Goal: Task Accomplishment & Management: Use online tool/utility

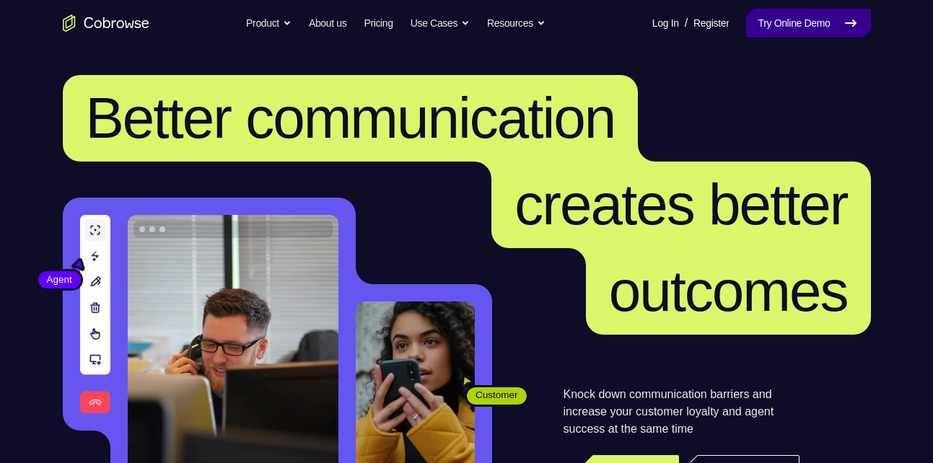
click at [801, 24] on link "Try Online Demo" at bounding box center [808, 23] width 124 height 29
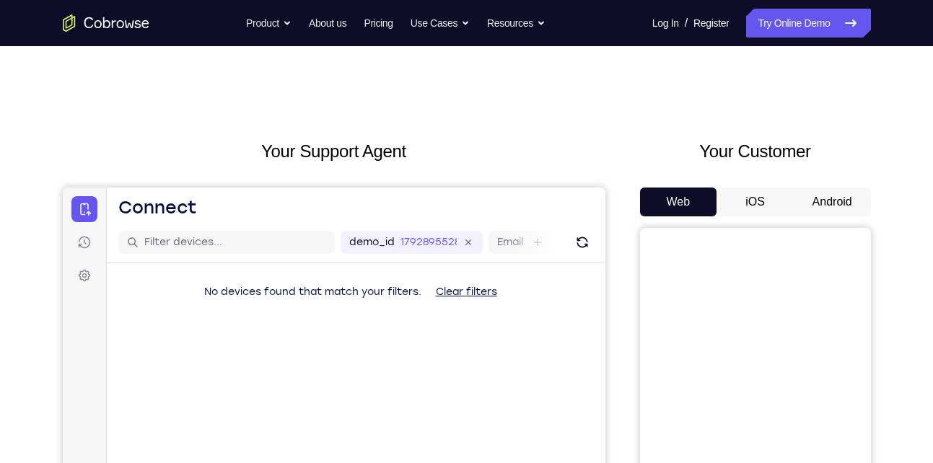
click at [810, 186] on div "Your Customer Web iOS Android" at bounding box center [755, 405] width 231 height 533
click at [828, 200] on button "Android" at bounding box center [832, 202] width 77 height 29
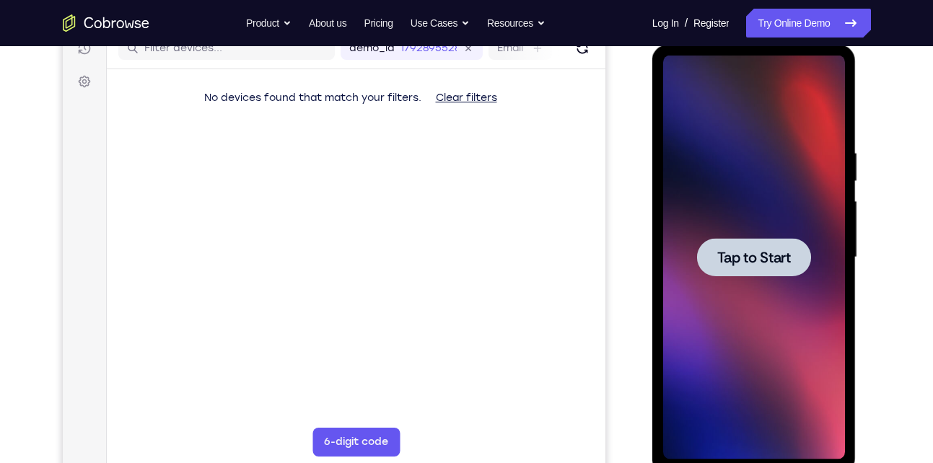
scroll to position [195, 0]
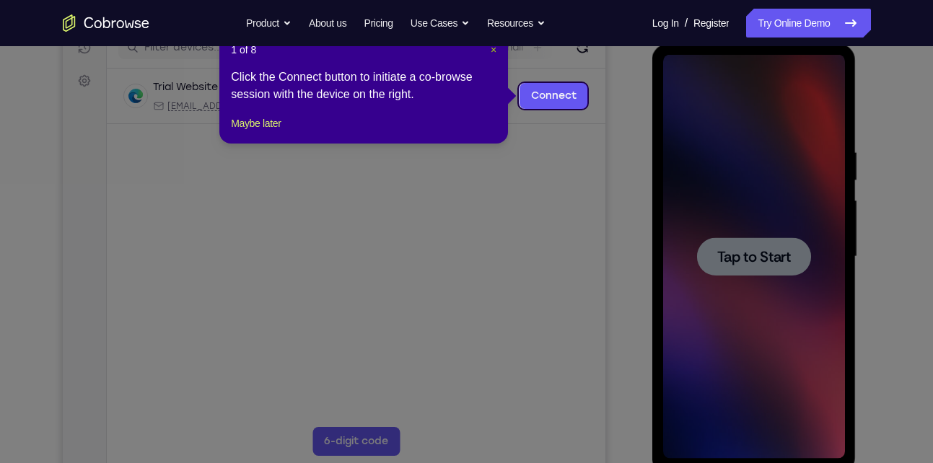
click at [492, 49] on span "×" at bounding box center [494, 50] width 6 height 12
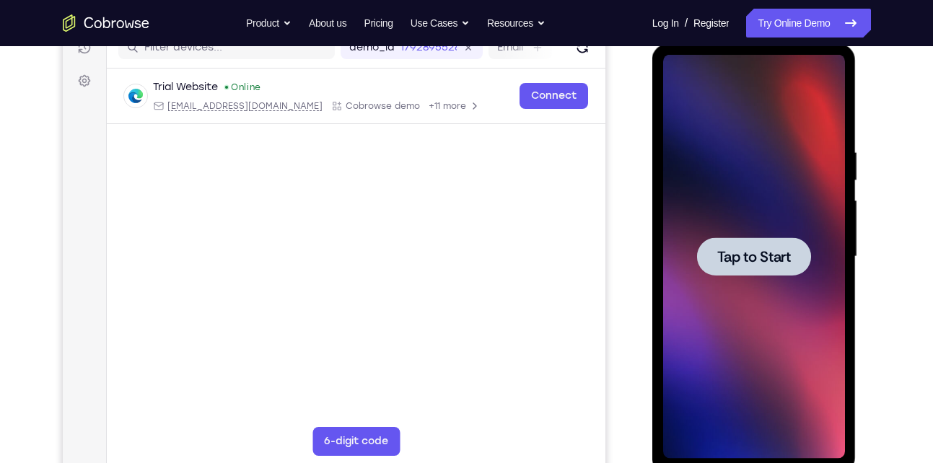
click at [773, 214] on div at bounding box center [754, 257] width 182 height 404
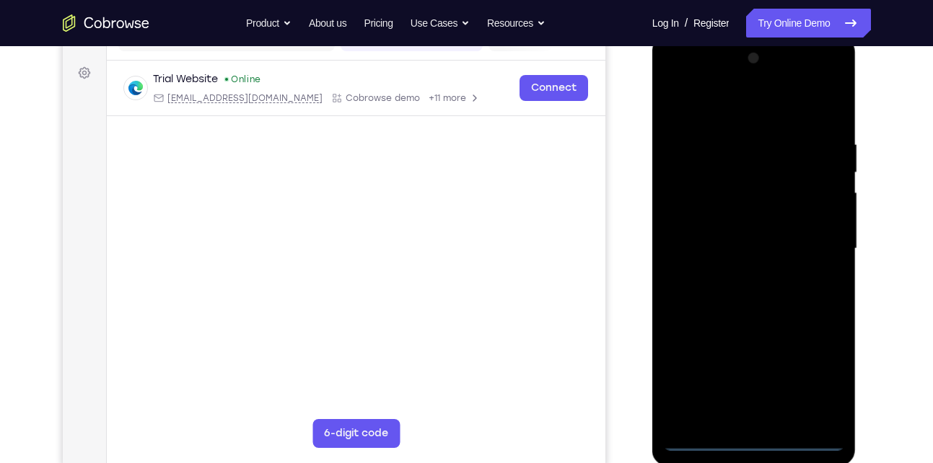
scroll to position [204, 0]
click at [757, 442] on div at bounding box center [754, 248] width 182 height 404
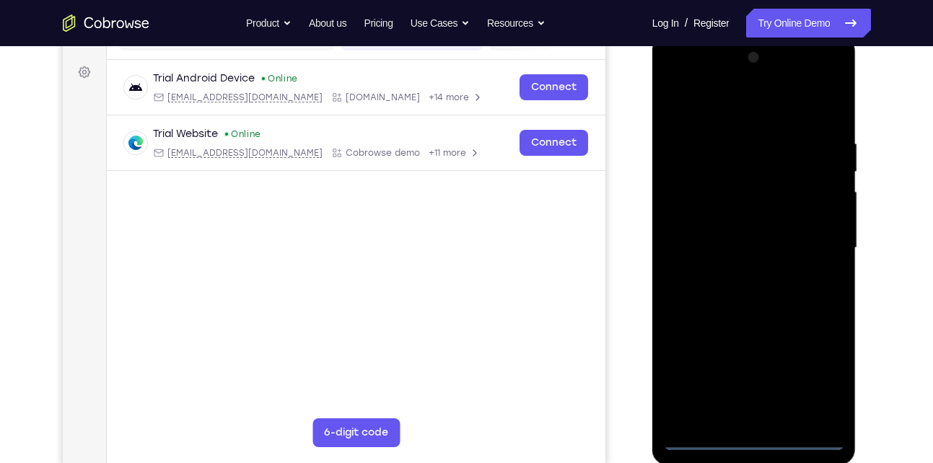
click at [816, 375] on div at bounding box center [754, 248] width 182 height 404
click at [678, 79] on div at bounding box center [754, 248] width 182 height 404
click at [699, 205] on div at bounding box center [754, 248] width 182 height 404
click at [728, 248] on div at bounding box center [754, 248] width 182 height 404
click at [758, 232] on div at bounding box center [754, 248] width 182 height 404
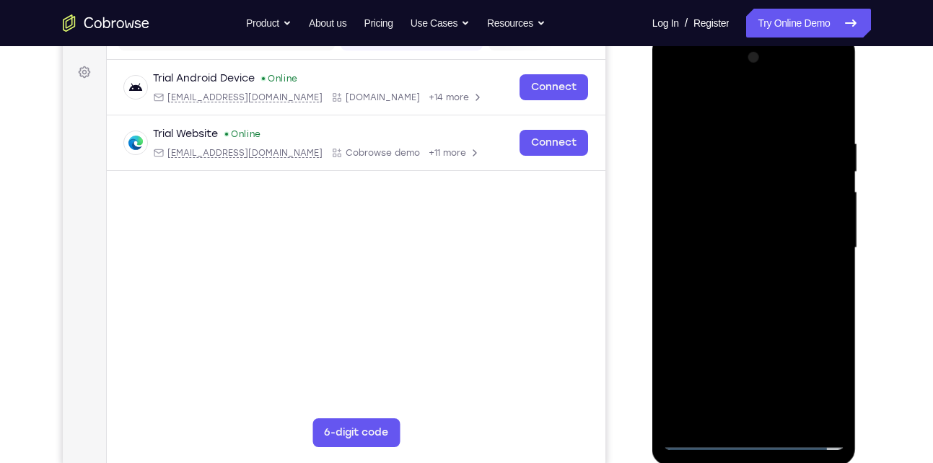
click at [737, 240] on div at bounding box center [754, 248] width 182 height 404
click at [776, 266] on div at bounding box center [754, 248] width 182 height 404
click at [790, 98] on div at bounding box center [754, 248] width 182 height 404
click at [757, 122] on div at bounding box center [754, 248] width 182 height 404
click at [763, 316] on div at bounding box center [754, 248] width 182 height 404
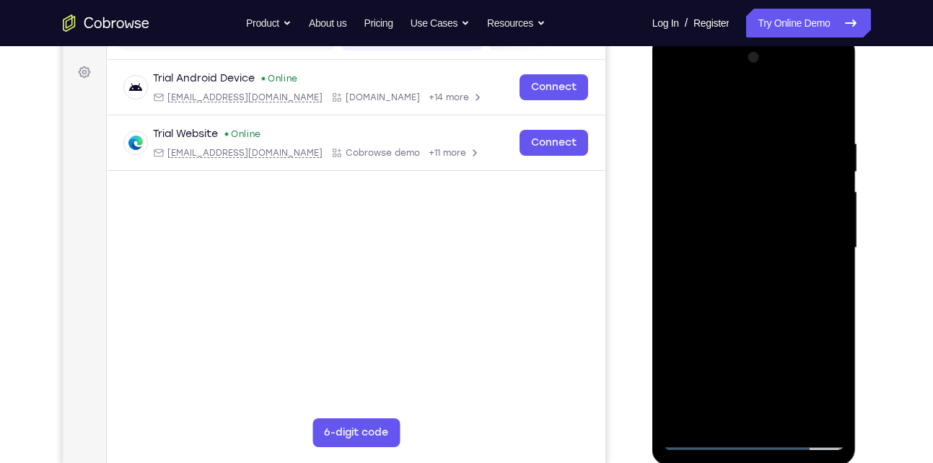
click at [788, 235] on div at bounding box center [754, 248] width 182 height 404
drag, startPoint x: 788, startPoint y: 346, endPoint x: 772, endPoint y: 161, distance: 185.5
click at [772, 161] on div at bounding box center [754, 248] width 182 height 404
click at [770, 409] on div at bounding box center [754, 248] width 182 height 404
click at [714, 227] on div at bounding box center [754, 248] width 182 height 404
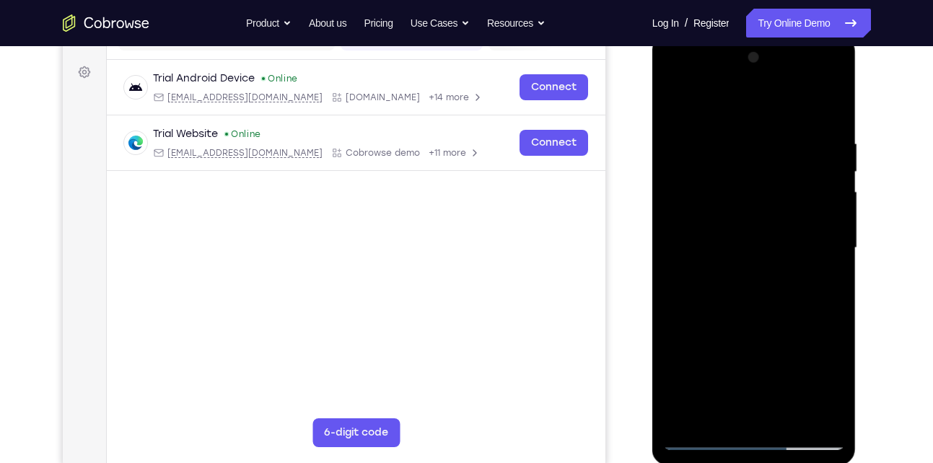
click at [761, 271] on div at bounding box center [754, 248] width 182 height 404
click at [806, 126] on div at bounding box center [754, 248] width 182 height 404
click at [758, 191] on div at bounding box center [754, 248] width 182 height 404
click at [670, 100] on div at bounding box center [754, 248] width 182 height 404
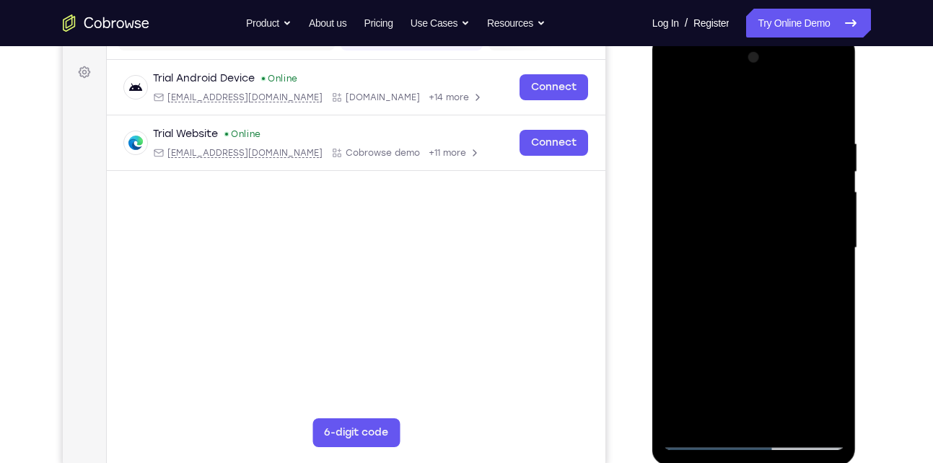
drag, startPoint x: 763, startPoint y: 174, endPoint x: 785, endPoint y: 409, distance: 236.3
click at [785, 409] on div at bounding box center [754, 248] width 182 height 404
drag, startPoint x: 757, startPoint y: 153, endPoint x: 766, endPoint y: 383, distance: 229.7
click at [766, 383] on div at bounding box center [754, 248] width 182 height 404
click at [668, 82] on div at bounding box center [754, 248] width 182 height 404
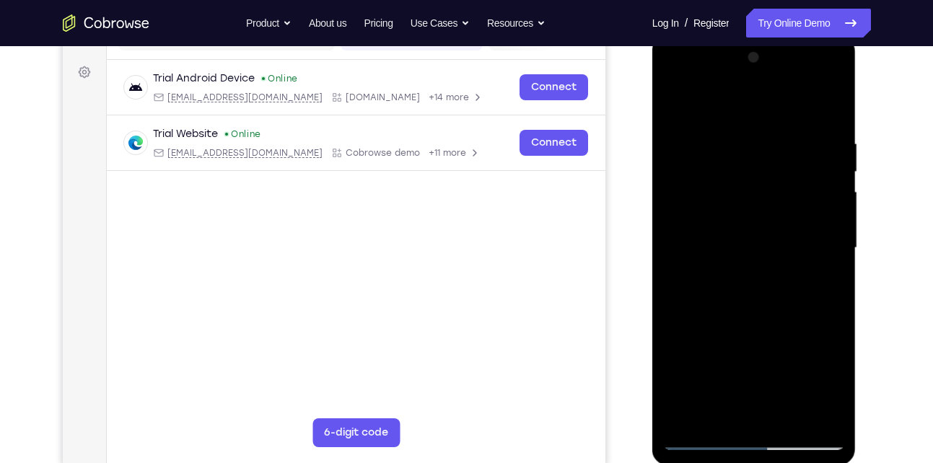
click at [820, 250] on div at bounding box center [754, 248] width 182 height 404
click at [734, 275] on div at bounding box center [754, 248] width 182 height 404
click at [737, 325] on div at bounding box center [754, 248] width 182 height 404
click at [771, 238] on div at bounding box center [754, 248] width 182 height 404
click at [713, 206] on div at bounding box center [754, 248] width 182 height 404
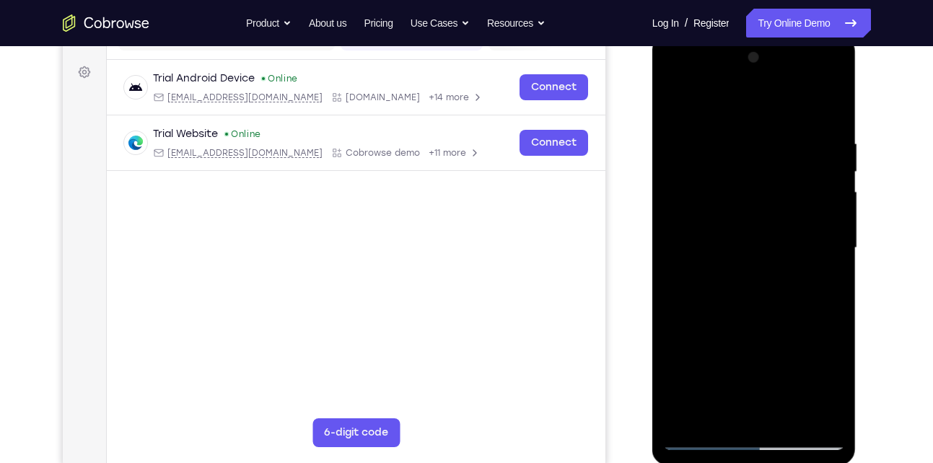
click at [713, 206] on div at bounding box center [754, 248] width 182 height 404
click at [747, 197] on div at bounding box center [754, 248] width 182 height 404
click at [678, 105] on div at bounding box center [754, 248] width 182 height 404
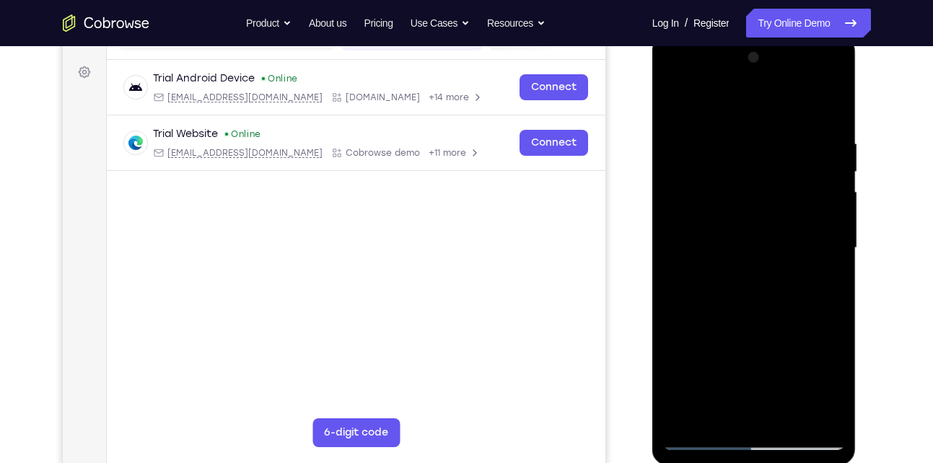
drag, startPoint x: 771, startPoint y: 164, endPoint x: 807, endPoint y: 389, distance: 228.1
click at [807, 389] on div at bounding box center [754, 248] width 182 height 404
click at [771, 303] on div at bounding box center [754, 248] width 182 height 404
click at [830, 419] on div at bounding box center [754, 248] width 182 height 404
drag, startPoint x: 769, startPoint y: 352, endPoint x: 774, endPoint y: 305, distance: 47.2
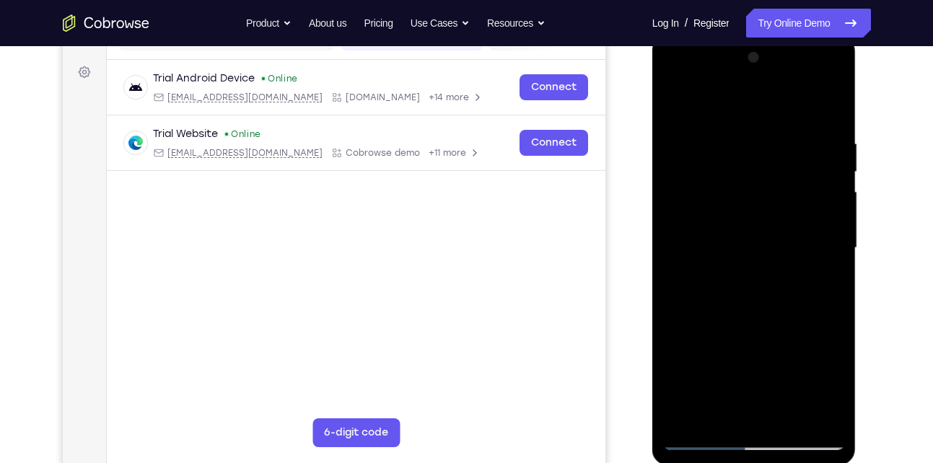
click at [774, 305] on div at bounding box center [754, 248] width 182 height 404
drag, startPoint x: 727, startPoint y: 357, endPoint x: 730, endPoint y: 296, distance: 61.5
click at [730, 296] on div at bounding box center [754, 248] width 182 height 404
click at [678, 348] on div at bounding box center [754, 248] width 182 height 404
click at [839, 214] on div at bounding box center [754, 248] width 182 height 404
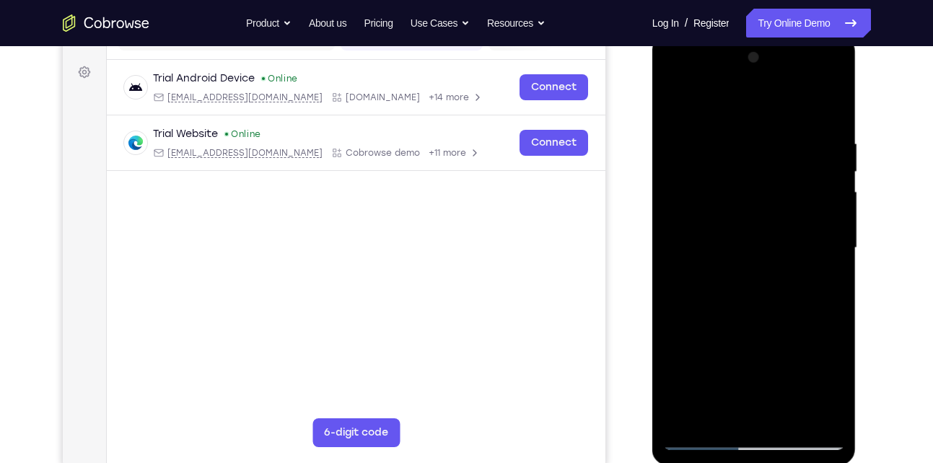
click at [837, 214] on div at bounding box center [754, 248] width 182 height 404
drag, startPoint x: 767, startPoint y: 143, endPoint x: 787, endPoint y: 358, distance: 216.0
click at [787, 358] on div at bounding box center [754, 248] width 182 height 404
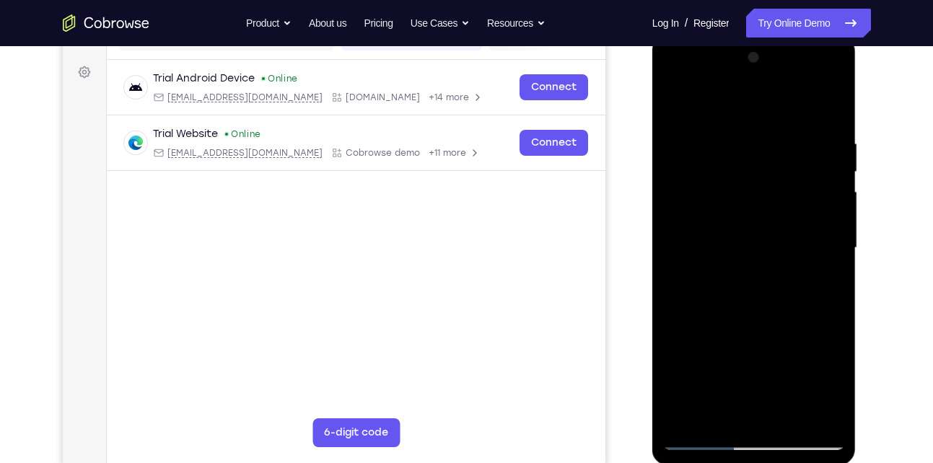
click at [733, 143] on div at bounding box center [754, 248] width 182 height 404
click at [810, 414] on div at bounding box center [754, 248] width 182 height 404
click at [826, 224] on div at bounding box center [754, 248] width 182 height 404
click at [812, 414] on div at bounding box center [754, 248] width 182 height 404
click at [818, 230] on div at bounding box center [754, 248] width 182 height 404
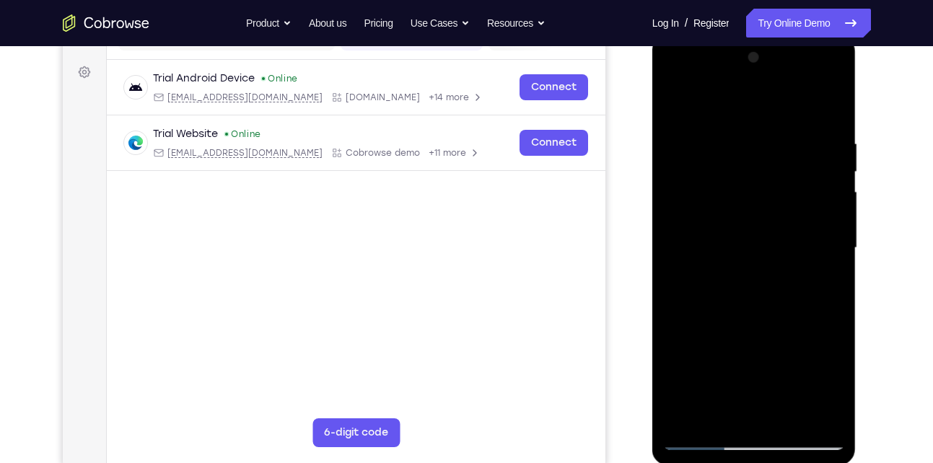
click at [818, 230] on div at bounding box center [754, 248] width 182 height 404
click at [814, 413] on div at bounding box center [754, 248] width 182 height 404
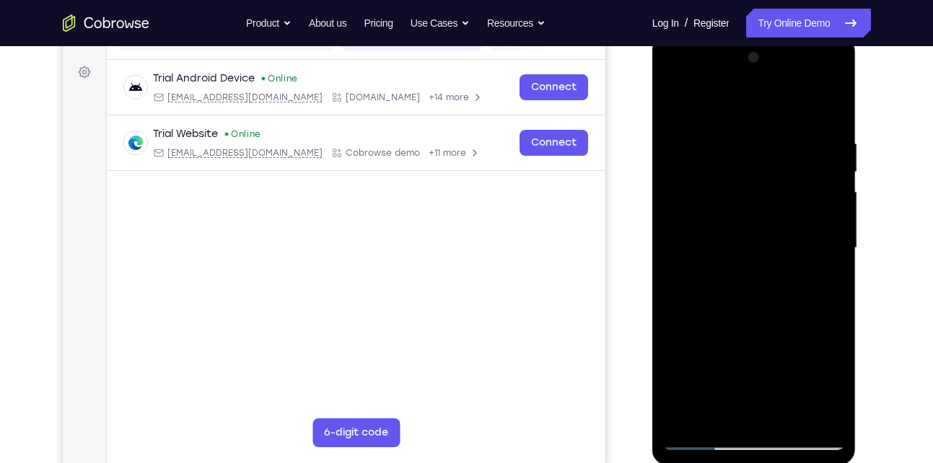
click at [832, 227] on div at bounding box center [754, 248] width 182 height 404
click at [823, 223] on div at bounding box center [754, 248] width 182 height 404
click at [804, 409] on div at bounding box center [754, 248] width 182 height 404
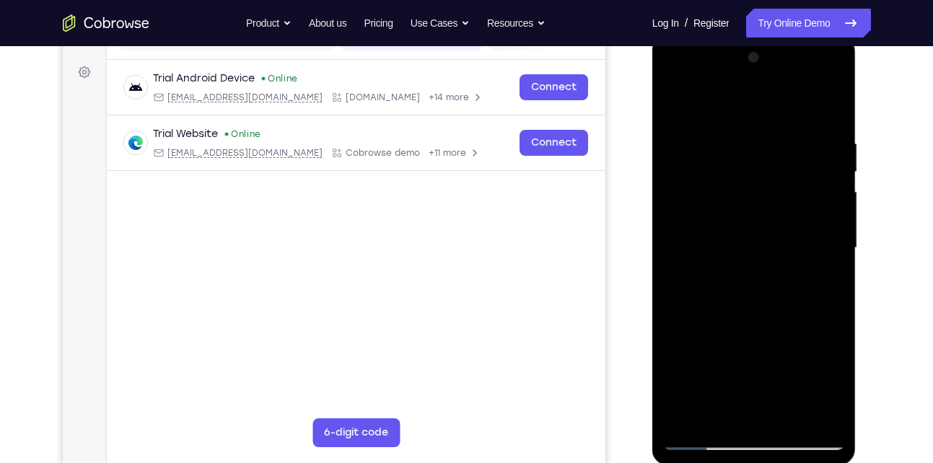
click at [815, 206] on div at bounding box center [754, 248] width 182 height 404
click at [811, 410] on div at bounding box center [754, 248] width 182 height 404
click at [828, 209] on div at bounding box center [754, 248] width 182 height 404
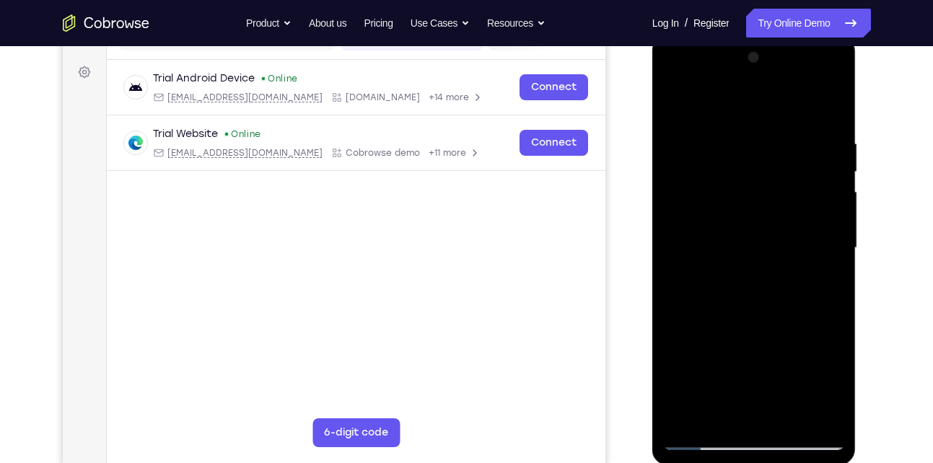
click at [828, 209] on div at bounding box center [754, 248] width 182 height 404
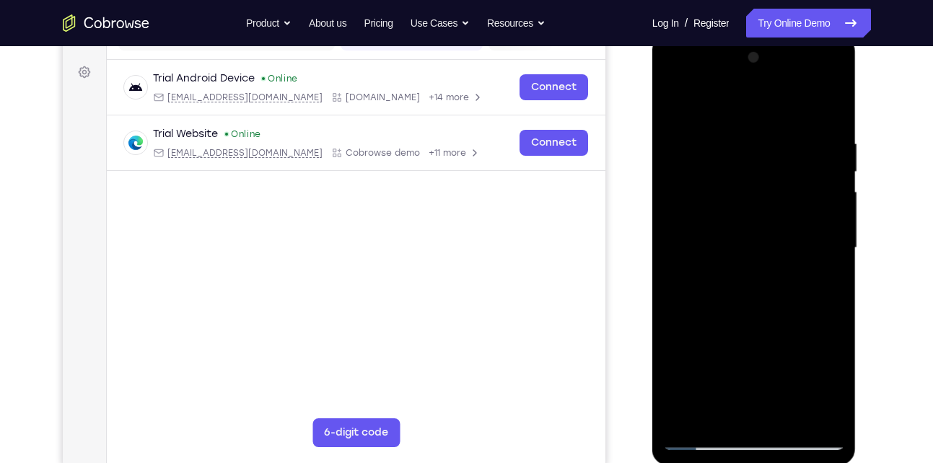
click at [828, 209] on div at bounding box center [754, 248] width 182 height 404
click at [818, 220] on div at bounding box center [754, 248] width 182 height 404
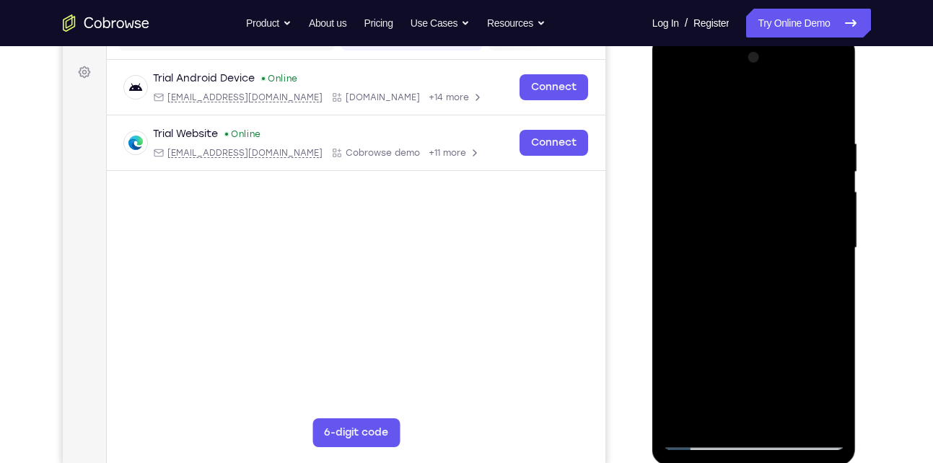
click at [818, 220] on div at bounding box center [754, 248] width 182 height 404
click at [826, 111] on div at bounding box center [754, 248] width 182 height 404
click at [788, 415] on div at bounding box center [754, 248] width 182 height 404
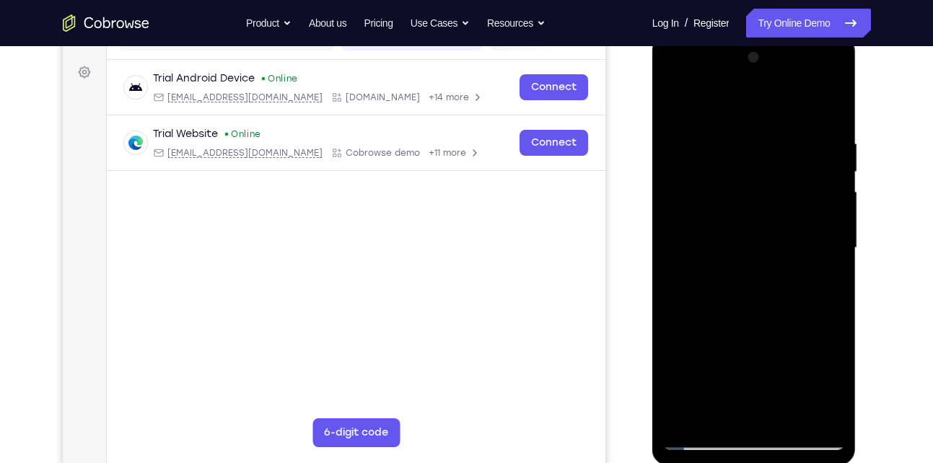
click at [769, 320] on div at bounding box center [754, 248] width 182 height 404
click at [681, 103] on div at bounding box center [754, 248] width 182 height 404
click at [724, 417] on div at bounding box center [754, 248] width 182 height 404
click at [717, 101] on div at bounding box center [754, 248] width 182 height 404
click at [722, 140] on div at bounding box center [754, 248] width 182 height 404
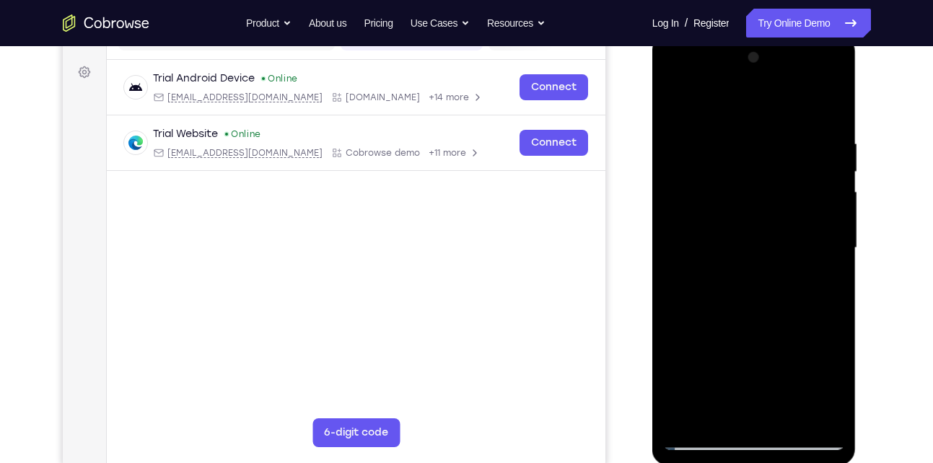
click at [676, 97] on div at bounding box center [754, 248] width 182 height 404
click at [728, 178] on div at bounding box center [754, 248] width 182 height 404
click at [776, 153] on div at bounding box center [754, 248] width 182 height 404
click at [754, 293] on div at bounding box center [754, 248] width 182 height 404
click at [783, 150] on div at bounding box center [754, 248] width 182 height 404
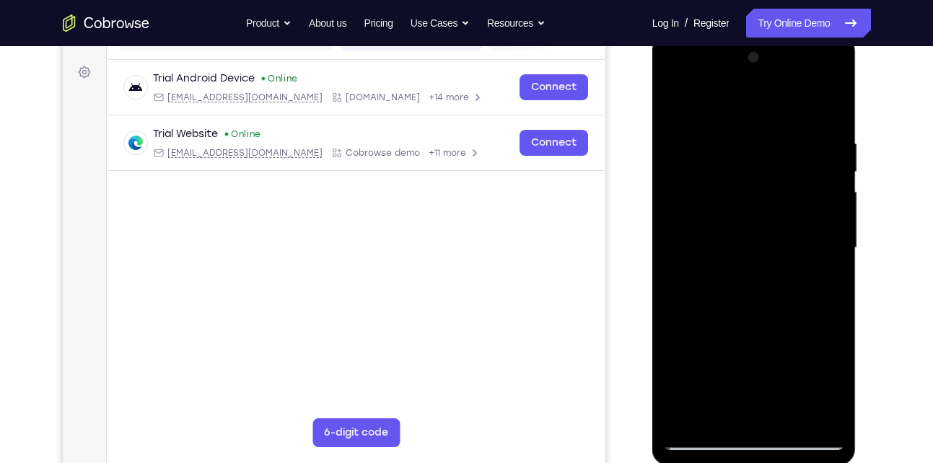
click at [675, 102] on div at bounding box center [754, 248] width 182 height 404
click at [737, 196] on div at bounding box center [754, 248] width 182 height 404
click at [774, 153] on div at bounding box center [754, 248] width 182 height 404
click at [759, 303] on div at bounding box center [754, 248] width 182 height 404
click at [784, 149] on div at bounding box center [754, 248] width 182 height 404
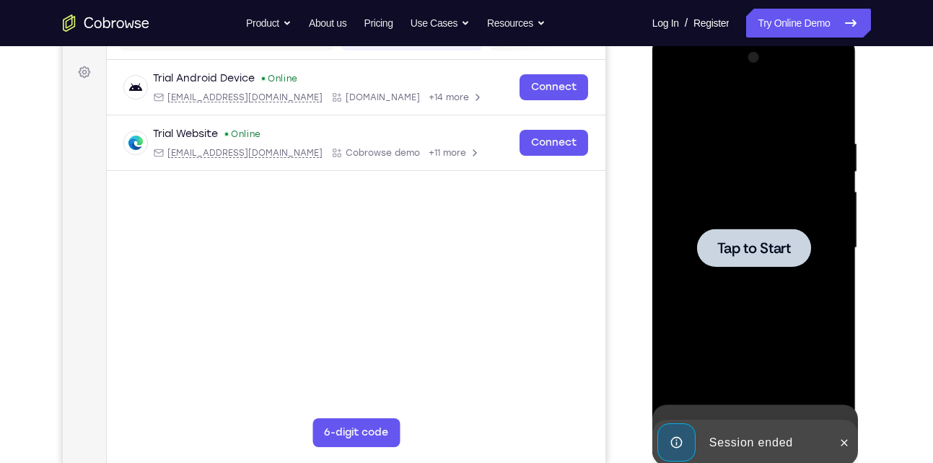
click at [678, 104] on div at bounding box center [754, 248] width 182 height 404
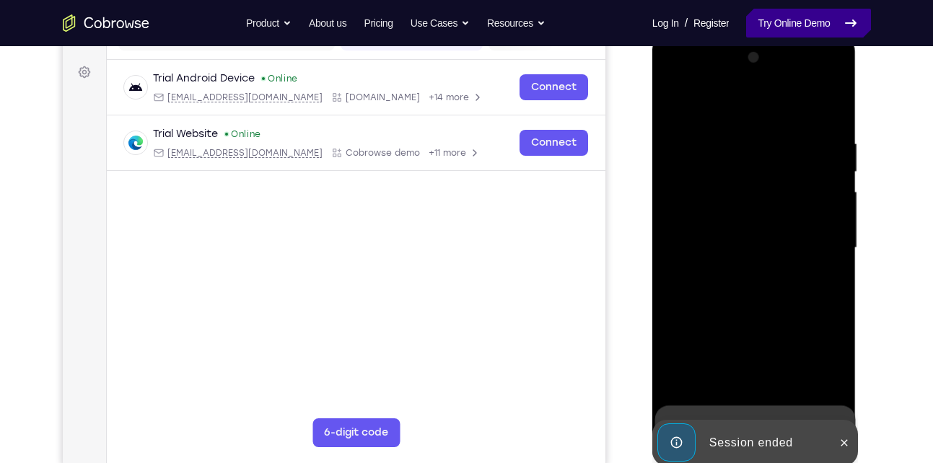
click at [801, 35] on link "Try Online Demo" at bounding box center [808, 23] width 124 height 29
